Goal: Transaction & Acquisition: Purchase product/service

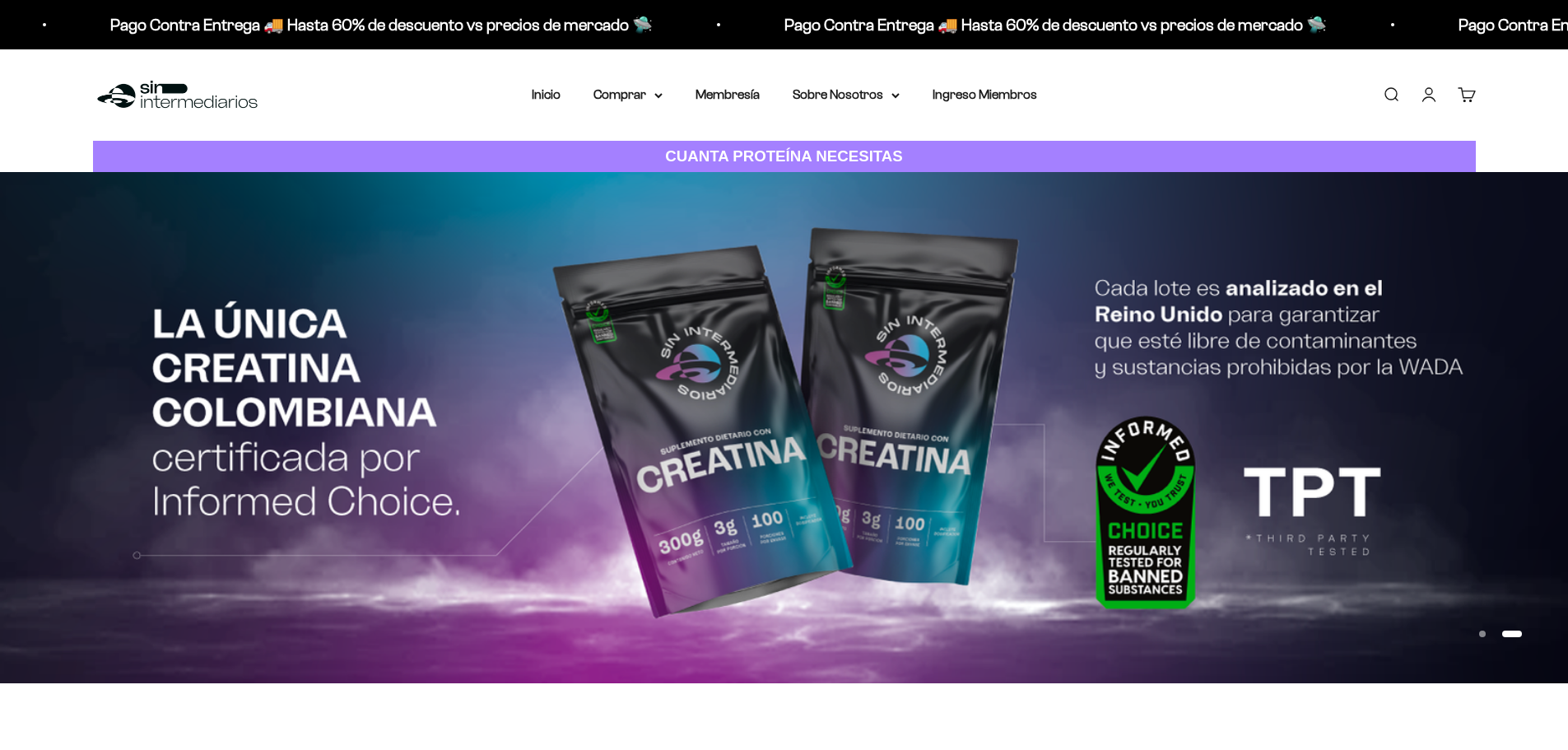
click at [726, 415] on img at bounding box center [784, 428] width 1568 height 510
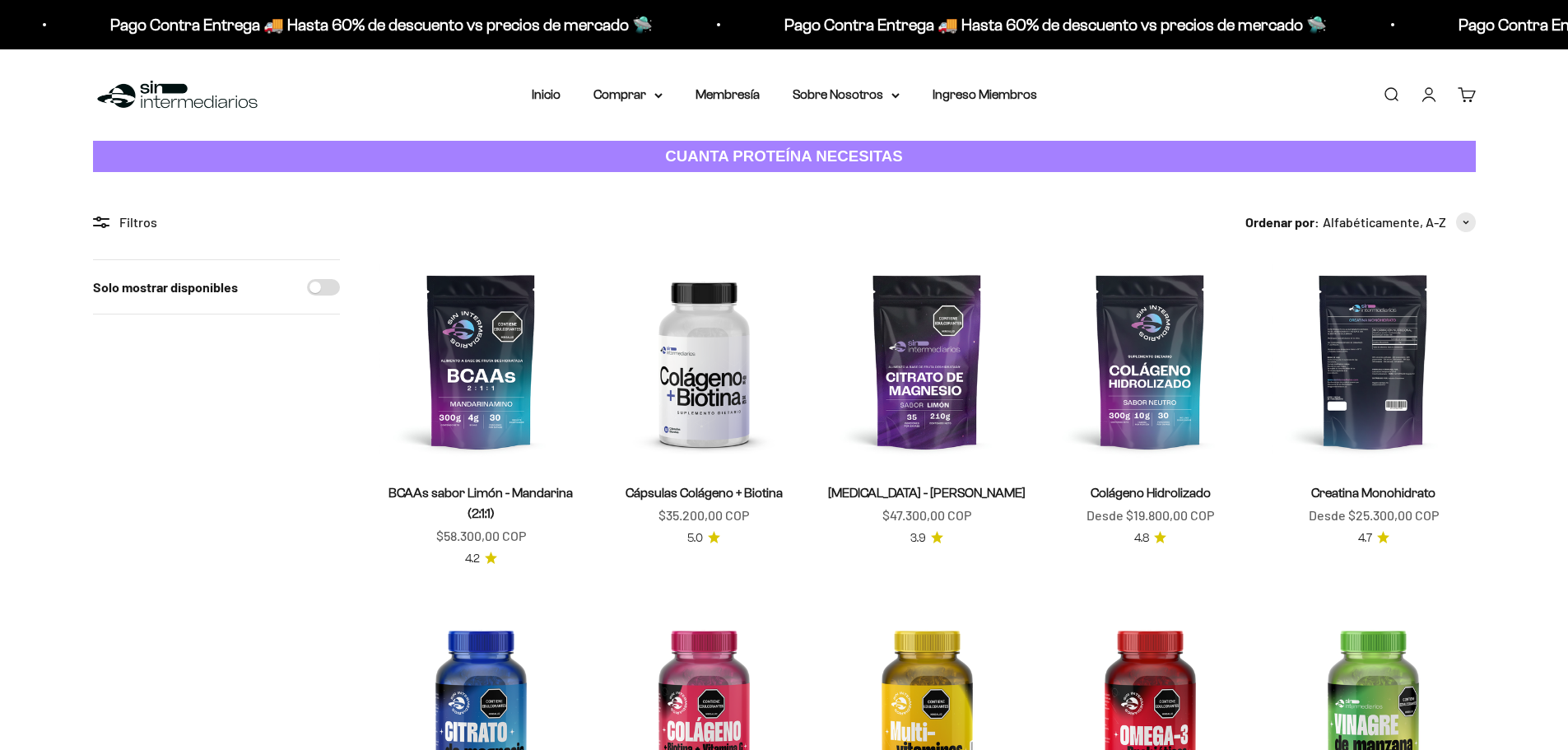
click at [1406, 296] on img at bounding box center [1373, 360] width 204 height 204
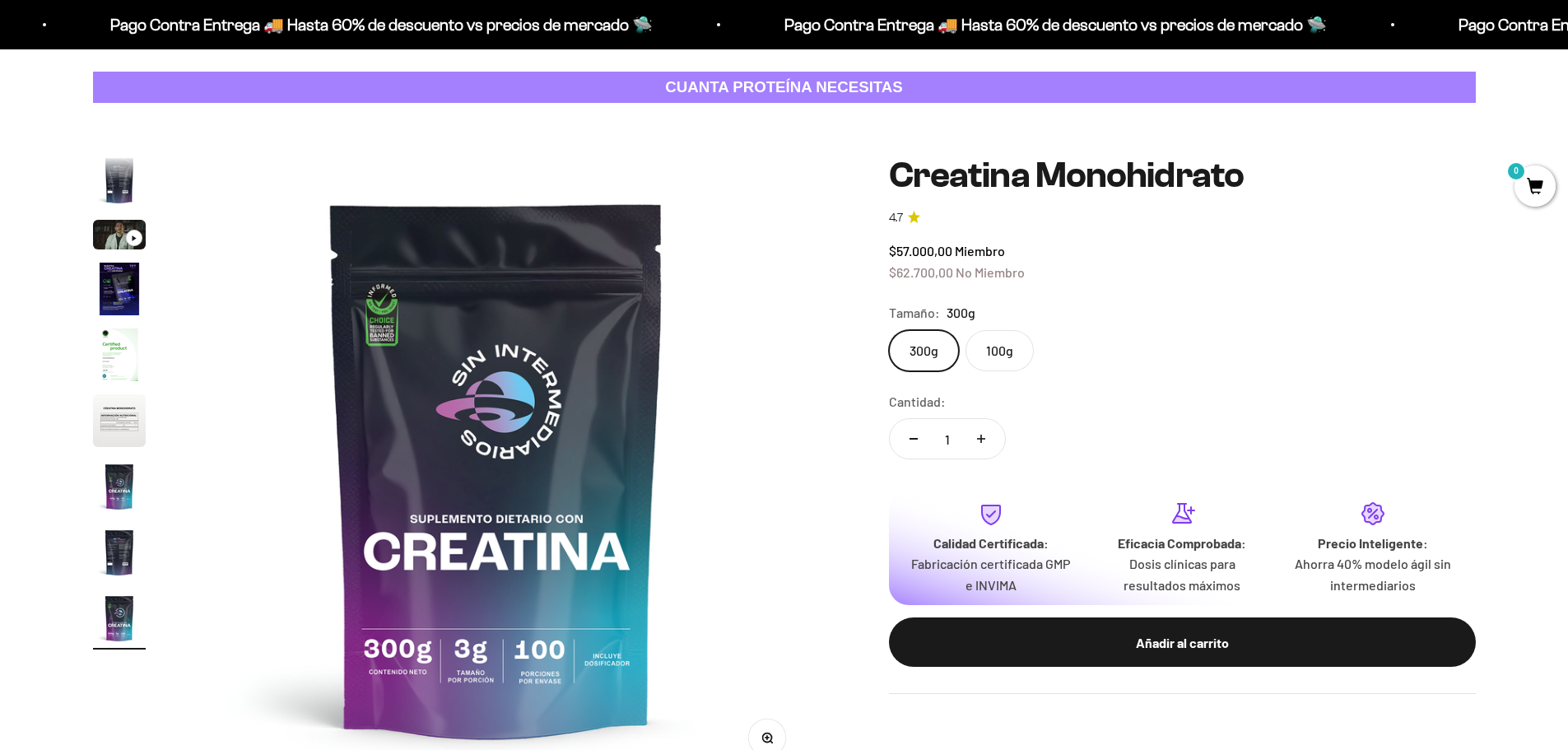
scroll to position [165, 0]
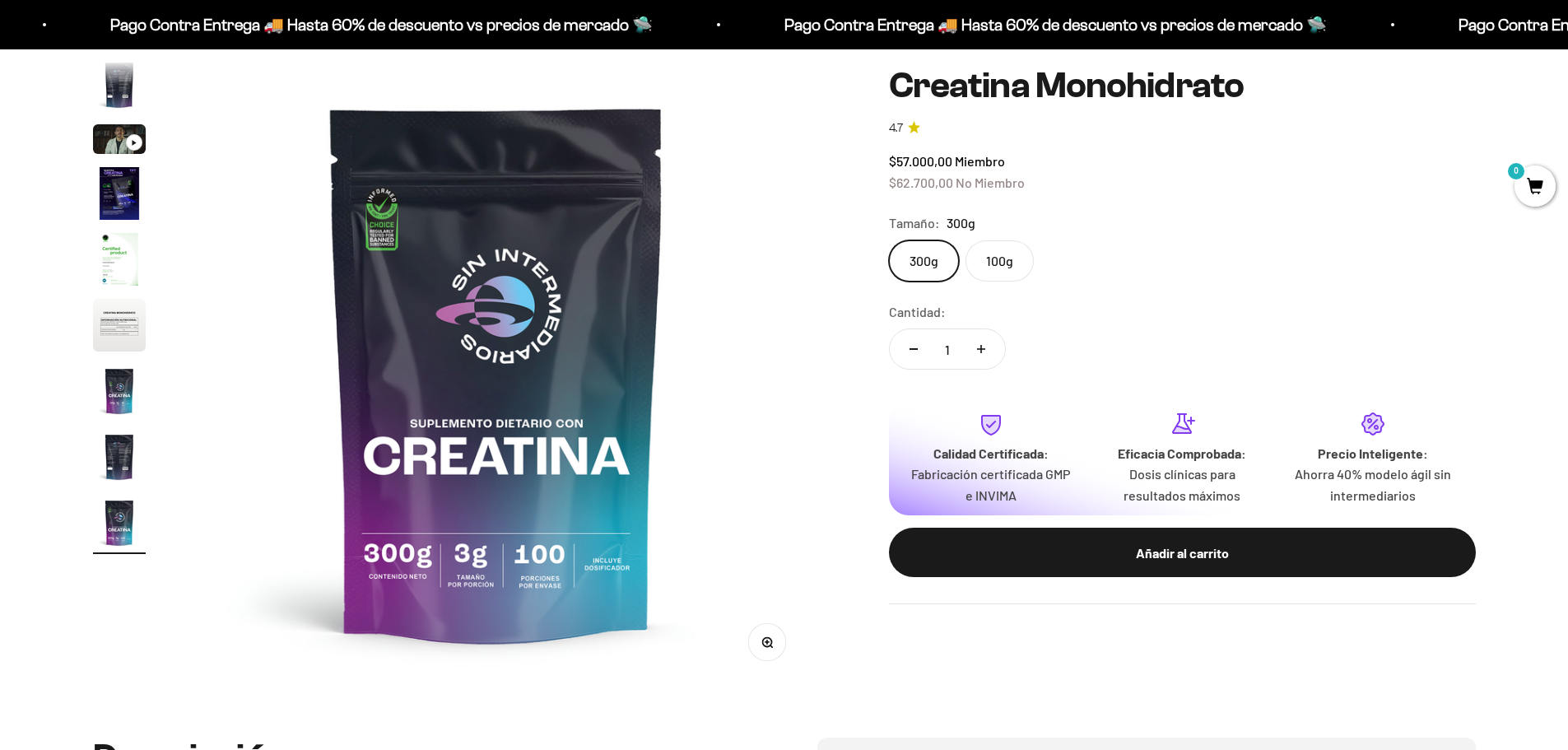
click at [125, 277] on img "Ir al artículo 5" at bounding box center [119, 259] width 53 height 53
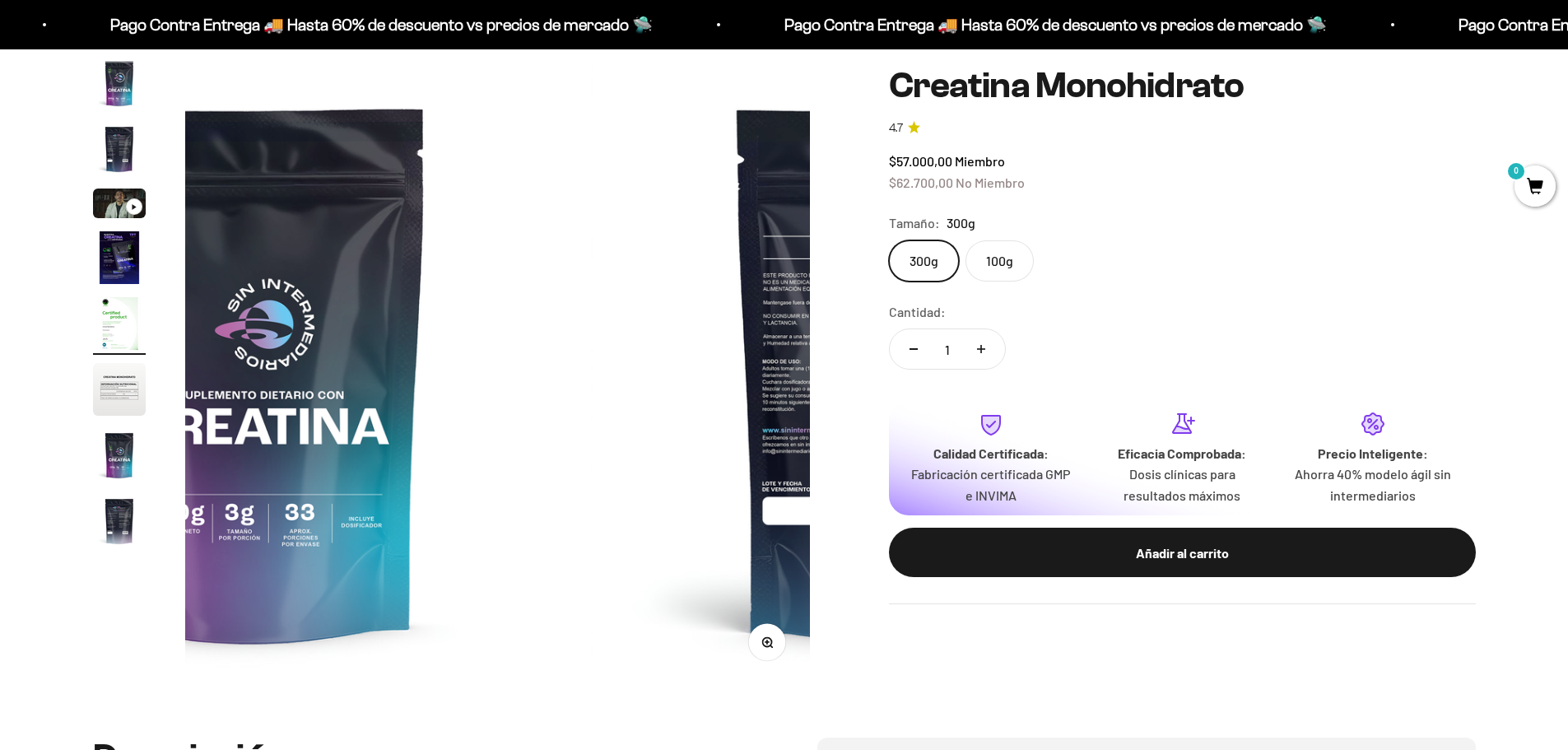
scroll to position [0, 0]
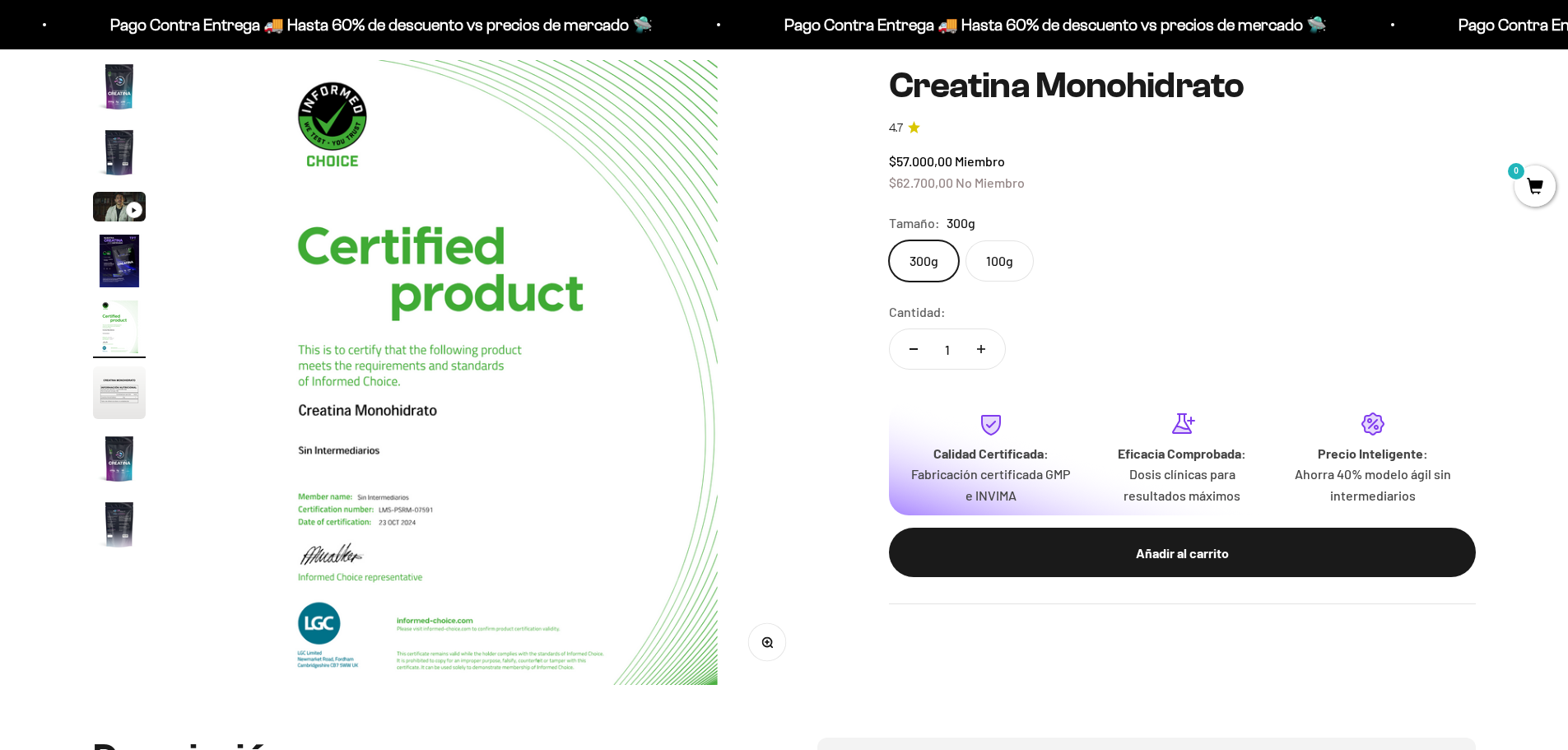
click at [109, 103] on img "Ir al artículo 1" at bounding box center [119, 87] width 53 height 53
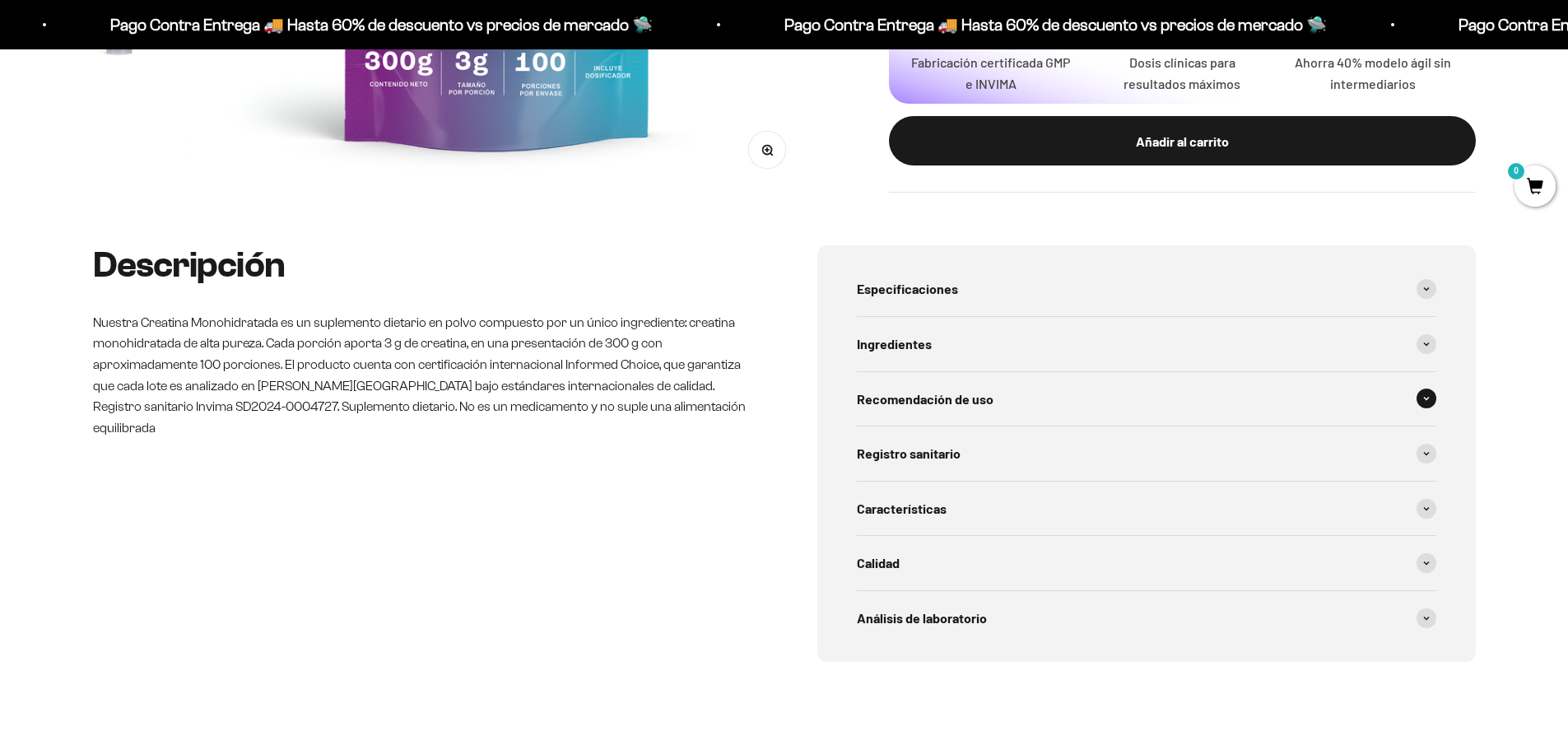
scroll to position [658, 0]
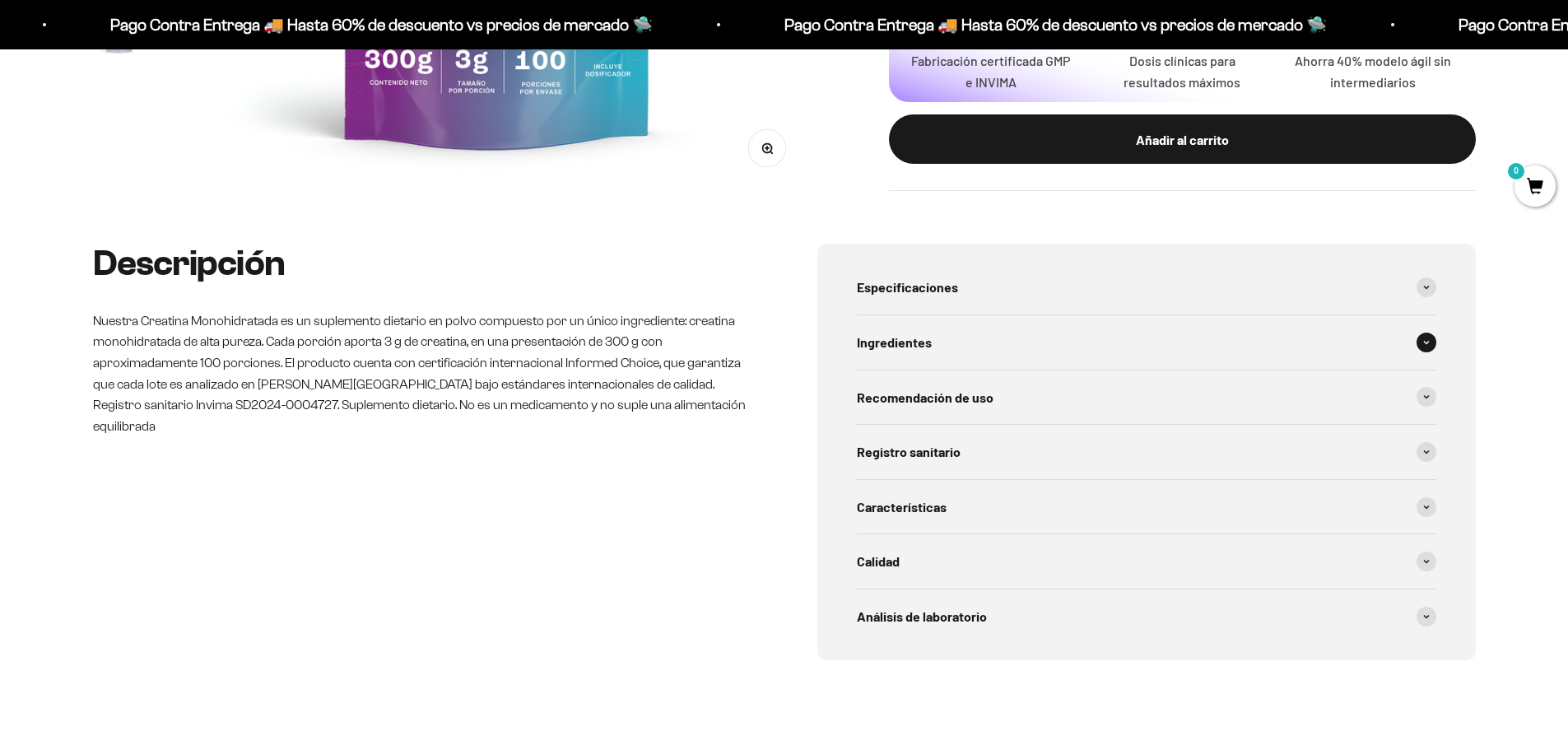
click at [930, 324] on div "Ingredientes" at bounding box center [1146, 343] width 580 height 55
